Goal: Navigation & Orientation: Find specific page/section

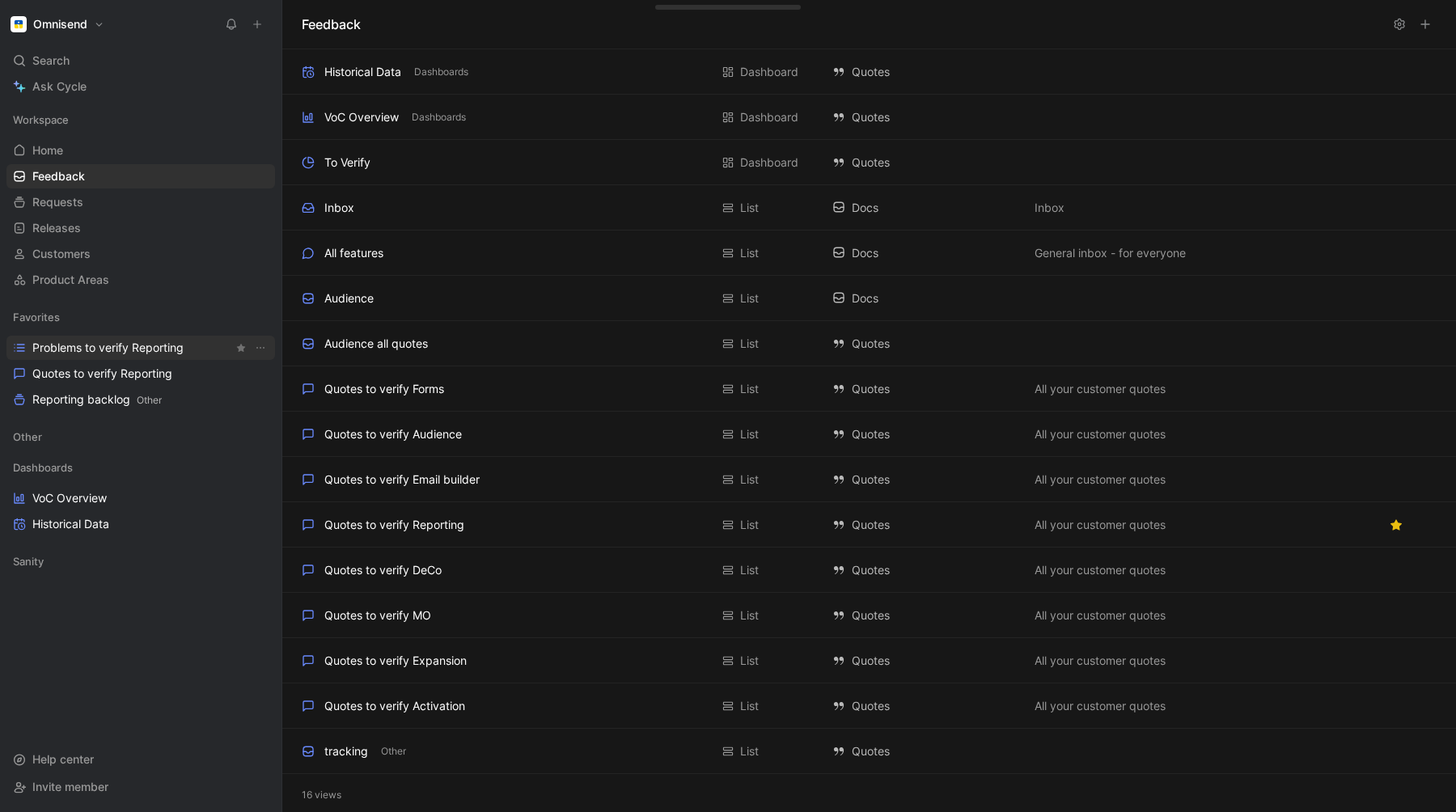
click at [100, 350] on span "Problems to verify Reporting" at bounding box center [107, 347] width 151 height 16
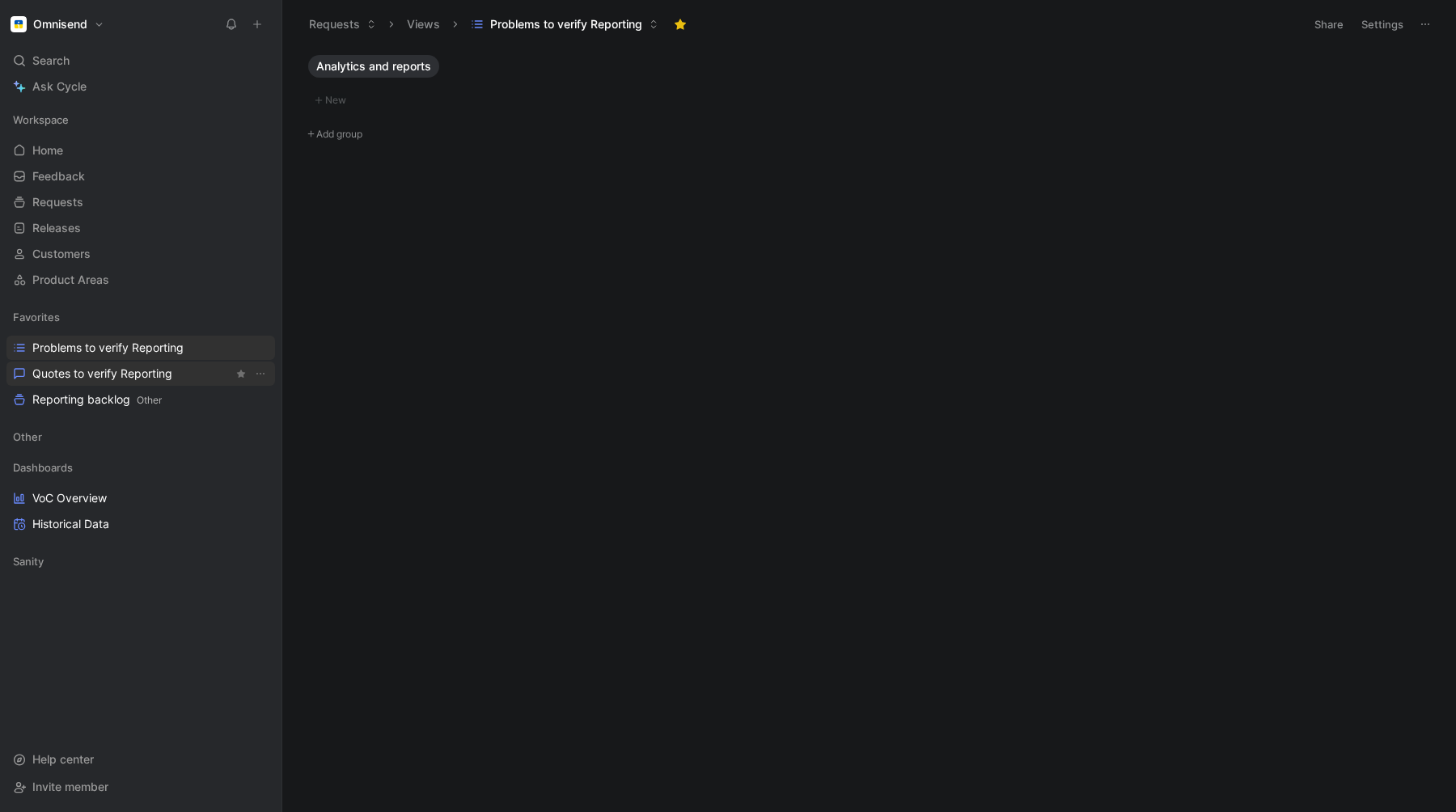
click at [85, 377] on span "Quotes to verify Reporting" at bounding box center [101, 373] width 140 height 16
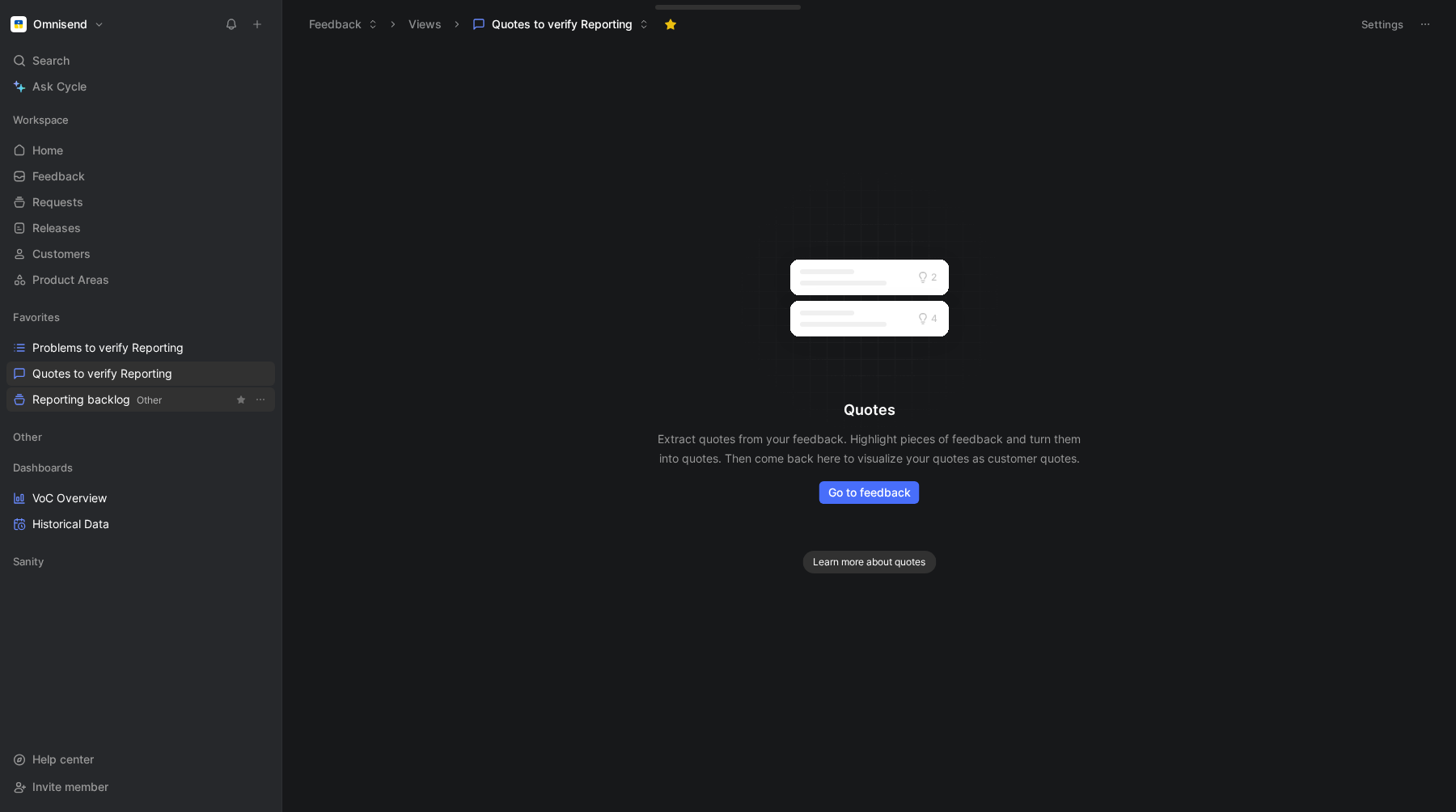
click at [91, 403] on span "Reporting backlog Other" at bounding box center [97, 399] width 129 height 17
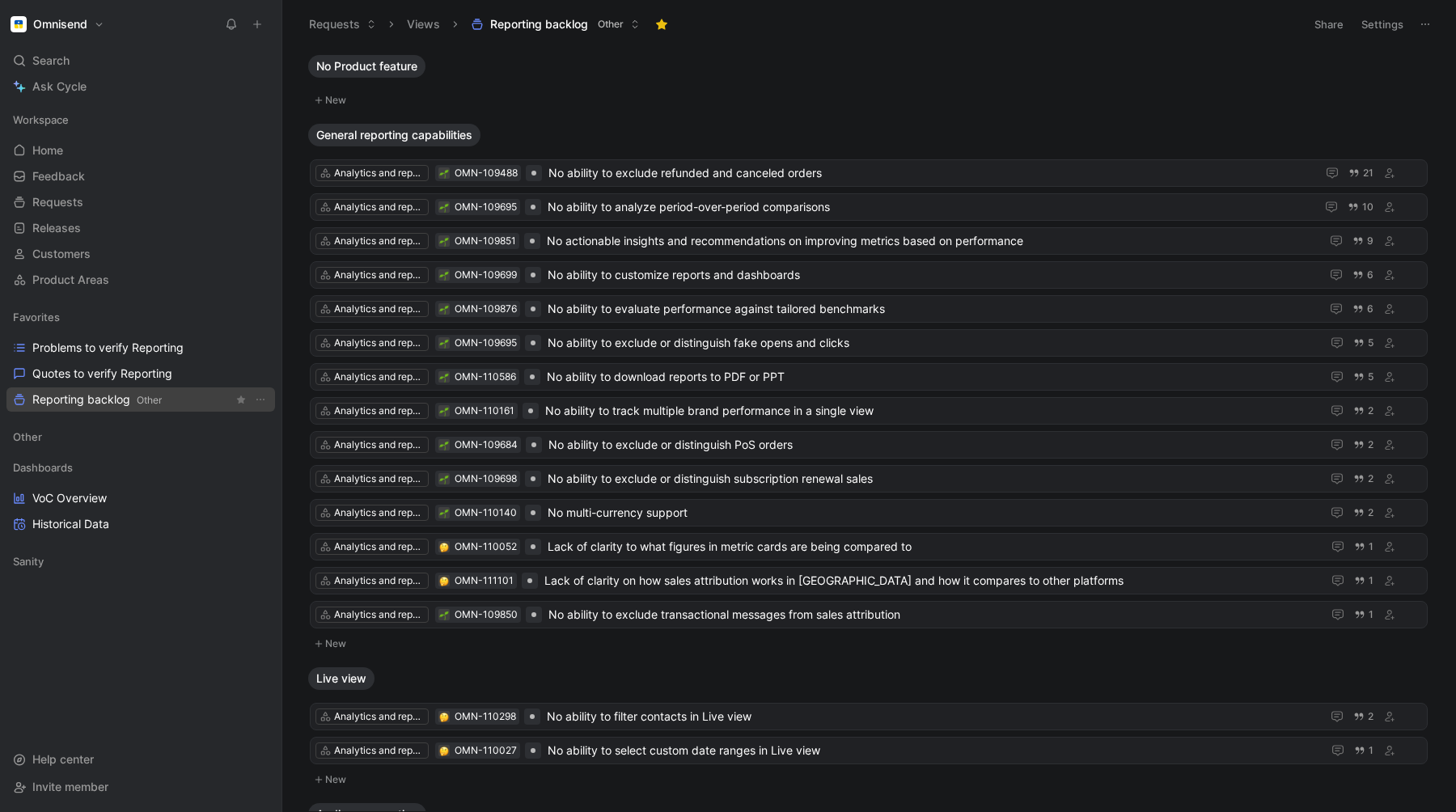
click at [91, 403] on span "Reporting backlog Other" at bounding box center [97, 399] width 129 height 17
